Goal: Transaction & Acquisition: Purchase product/service

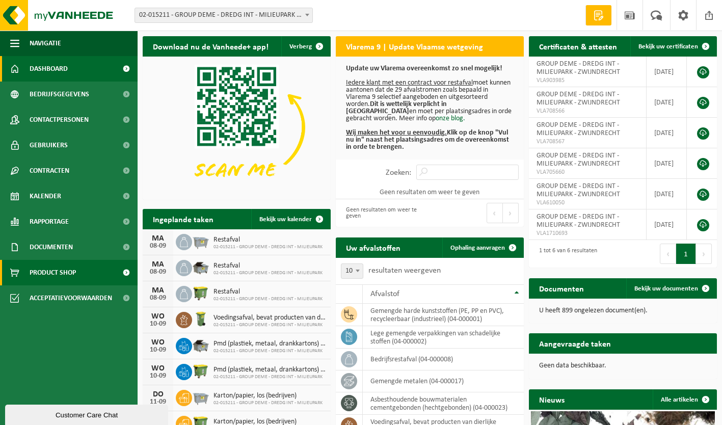
click at [72, 270] on span "Product Shop" at bounding box center [53, 272] width 46 height 25
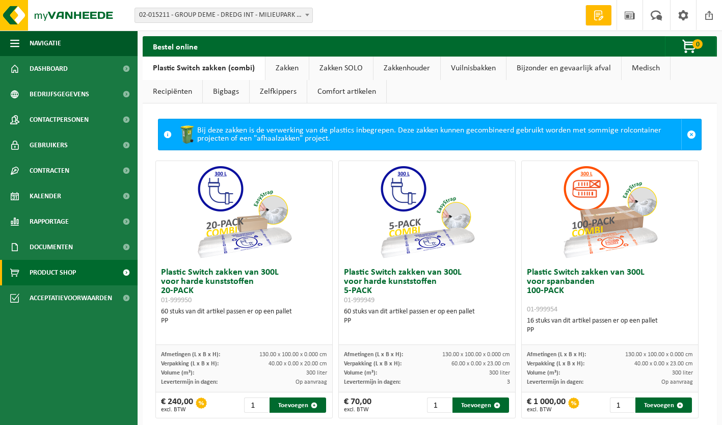
click at [285, 66] on link "Zakken" at bounding box center [286, 68] width 43 height 23
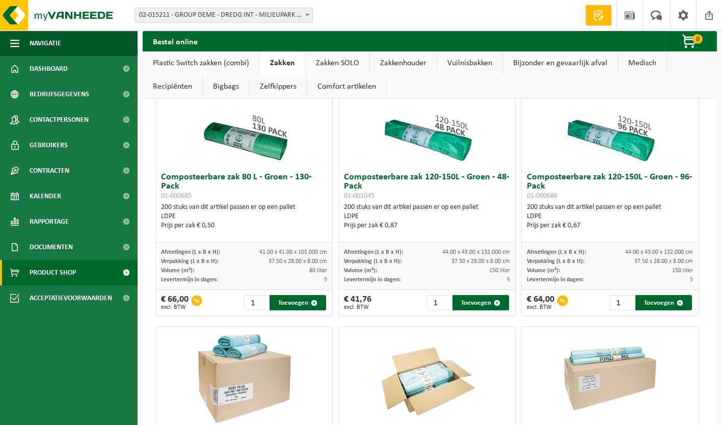
scroll to position [854, 0]
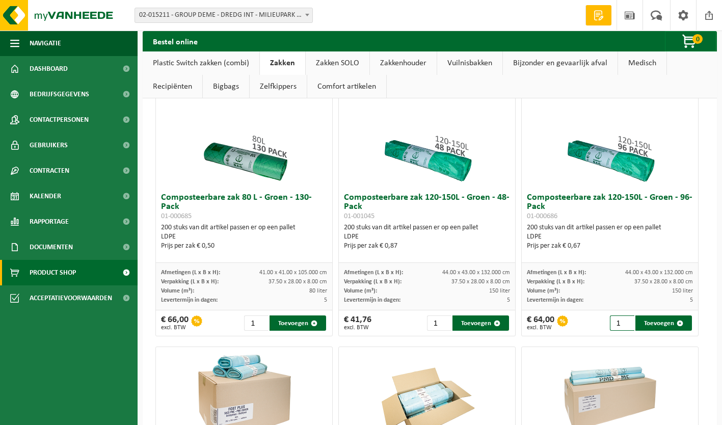
drag, startPoint x: 613, startPoint y: 326, endPoint x: 606, endPoint y: 326, distance: 6.6
click at [610, 326] on input "1" at bounding box center [622, 322] width 24 height 15
click at [646, 326] on button "Toevoegen" at bounding box center [663, 322] width 57 height 15
type input "1"
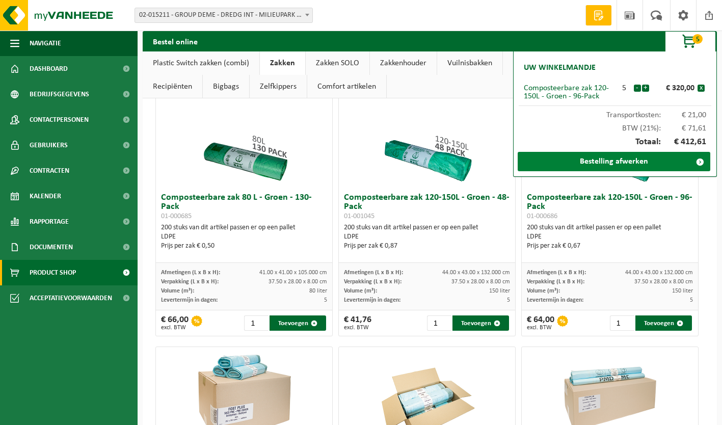
click at [636, 160] on link "Bestelling afwerken" at bounding box center [614, 161] width 193 height 19
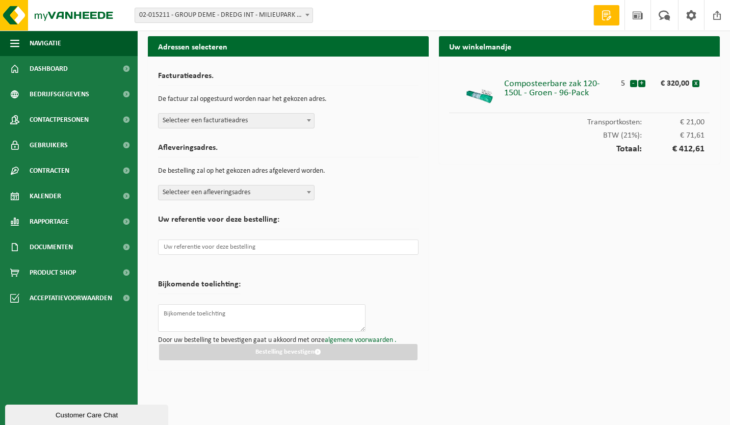
click at [308, 120] on b at bounding box center [309, 120] width 4 height 3
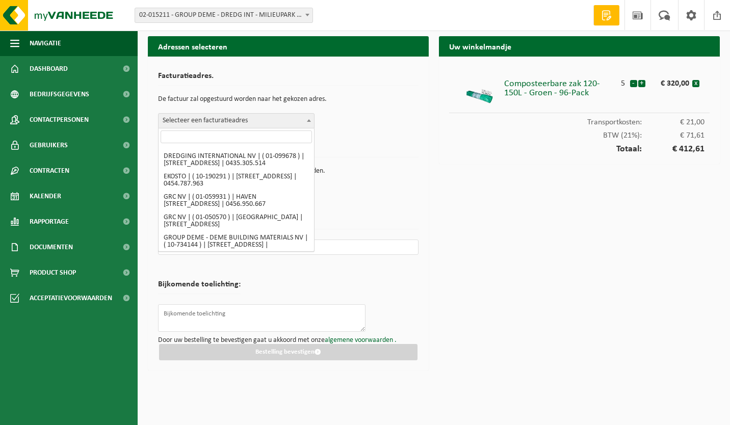
scroll to position [357, 0]
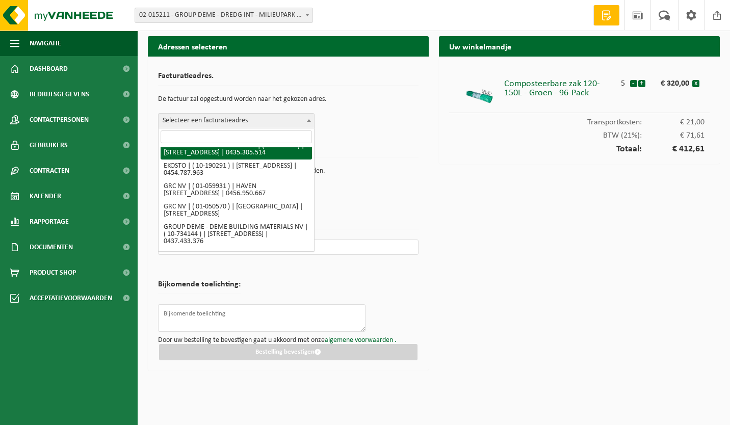
select select "838"
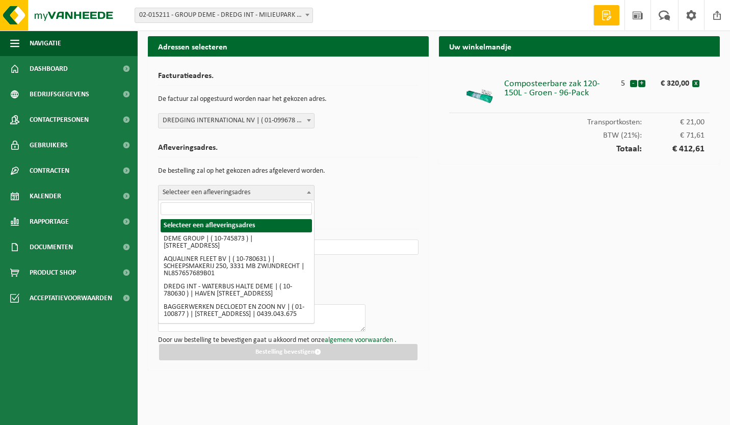
click at [308, 191] on b at bounding box center [309, 192] width 4 height 3
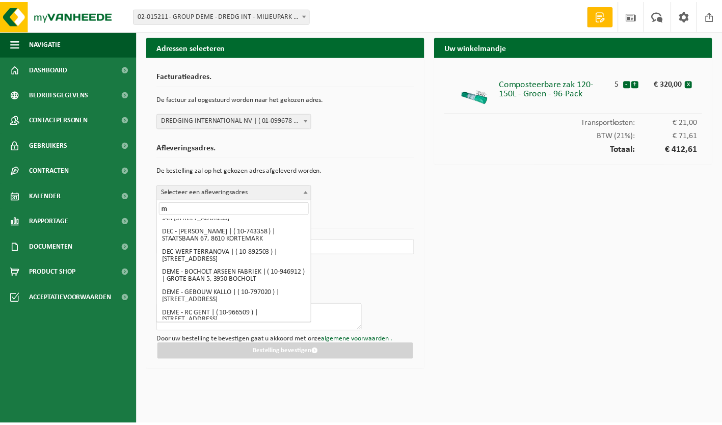
scroll to position [0, 0]
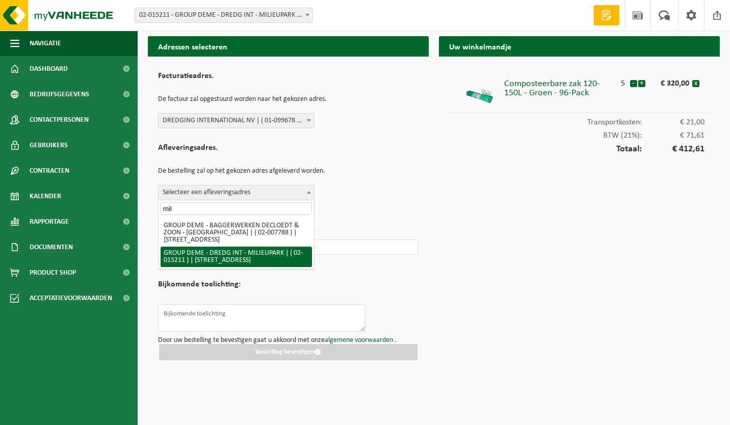
type input "mil"
select select "2786"
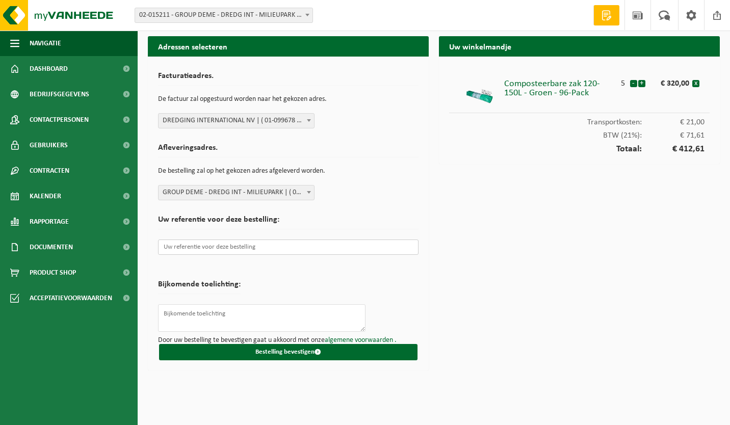
click at [225, 247] on input "text" at bounding box center [288, 247] width 260 height 15
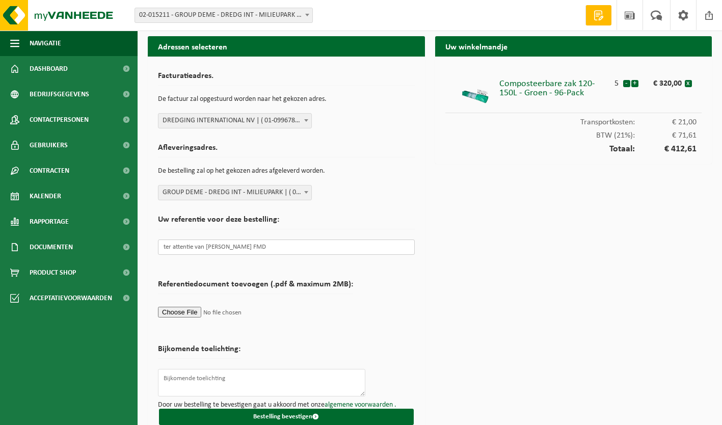
click at [269, 248] on input "ter attentie van [PERSON_NAME] FMD" at bounding box center [286, 247] width 257 height 15
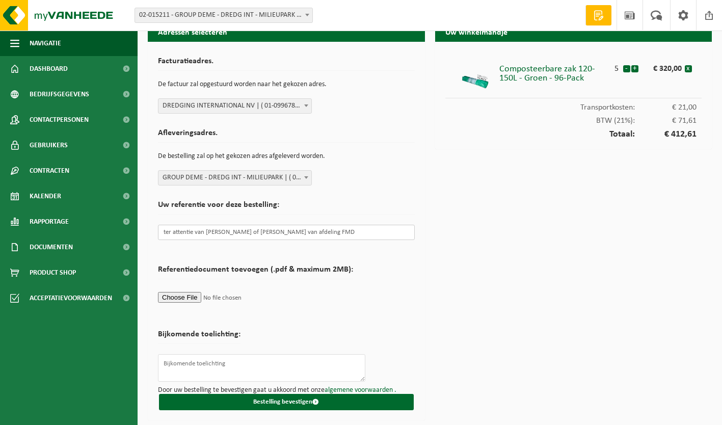
scroll to position [15, 0]
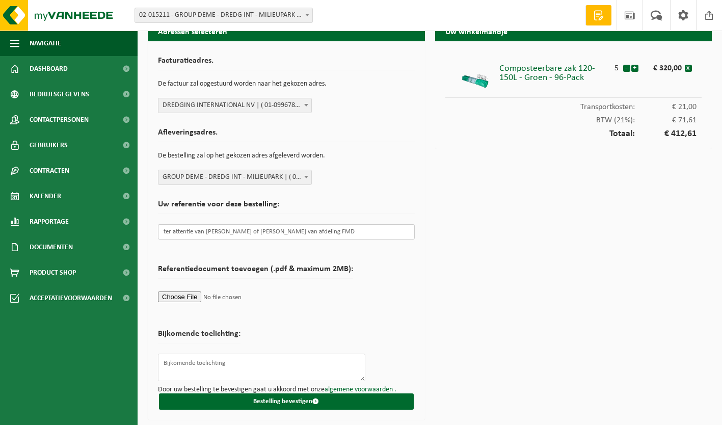
type input "ter attentie van [PERSON_NAME] of [PERSON_NAME] van afdeling FMD"
click at [189, 365] on textarea at bounding box center [261, 368] width 207 height 28
click at [198, 374] on textarea "deze mogen gelverd worden bij wissel voedingscontainers op het miliuepark" at bounding box center [261, 368] width 207 height 28
click at [205, 365] on textarea "deze mogen gelverd worden bij wissel voedingscontainers op het milieupark" at bounding box center [261, 368] width 207 height 28
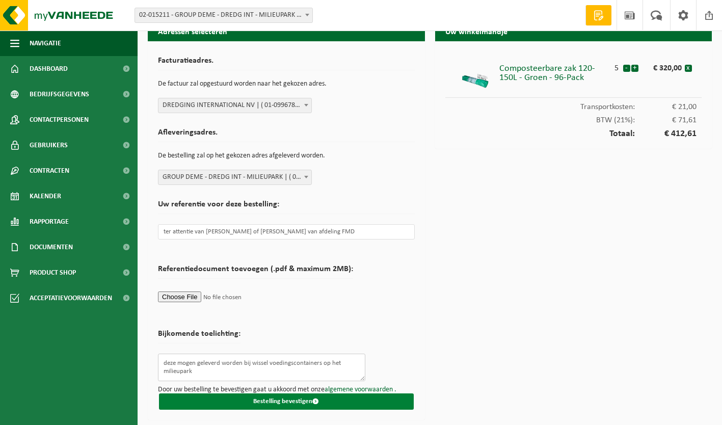
type textarea "deze mogen geleverd worden bij wissel voedingscontainers op het milieupark"
click at [361, 401] on button "Bestelling bevestigen" at bounding box center [286, 401] width 255 height 16
